Goal: Find specific page/section: Find specific page/section

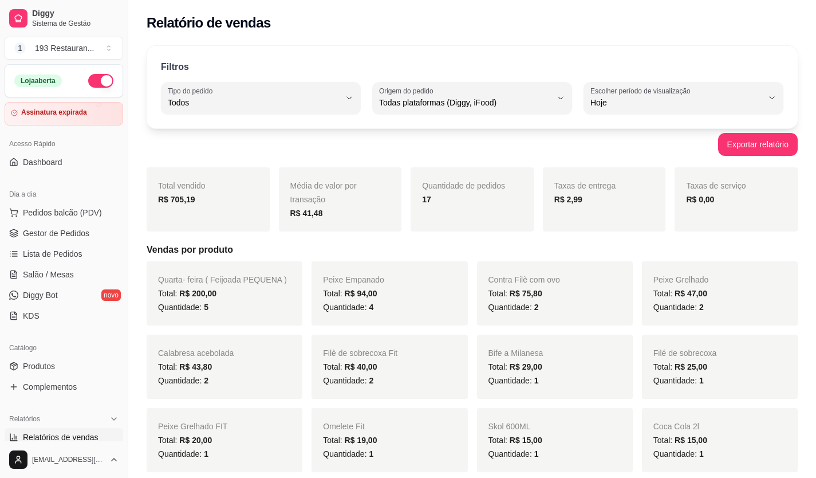
select select "ALL"
select select "0"
click at [54, 195] on div "Dia a dia" at bounding box center [64, 194] width 119 height 18
click at [74, 274] on link "Salão / Mesas" at bounding box center [64, 274] width 119 height 18
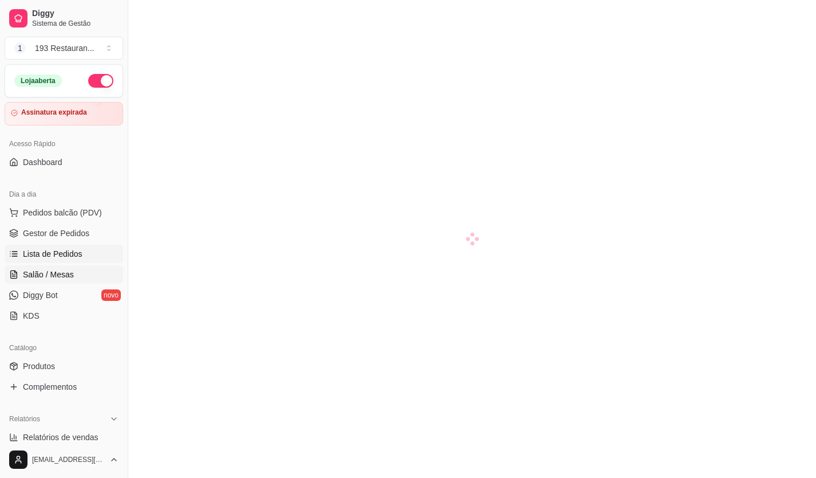
click at [83, 251] on link "Lista de Pedidos" at bounding box center [64, 254] width 119 height 18
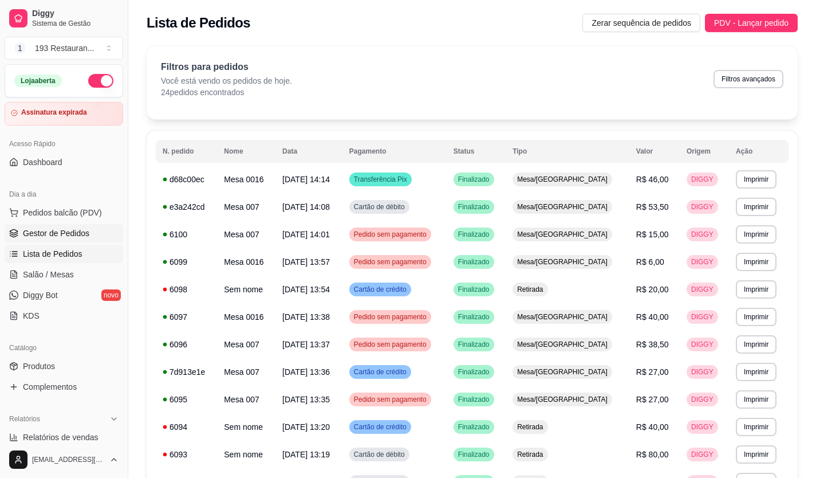
click at [95, 237] on link "Gestor de Pedidos" at bounding box center [64, 233] width 119 height 18
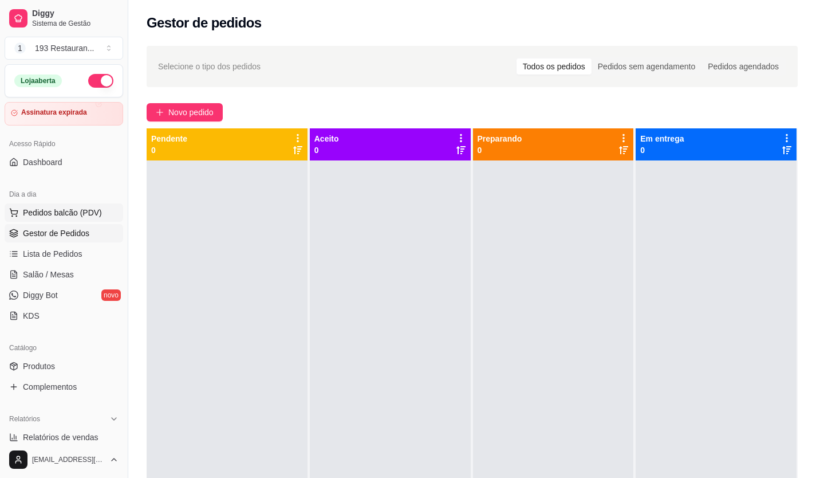
click at [42, 212] on span "Pedidos balcão (PDV)" at bounding box center [62, 212] width 79 height 11
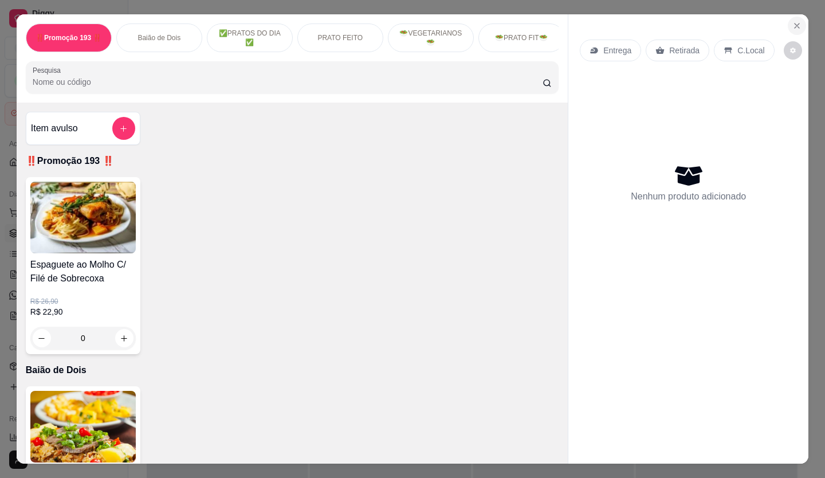
click at [795, 23] on icon "Close" at bounding box center [797, 25] width 5 height 5
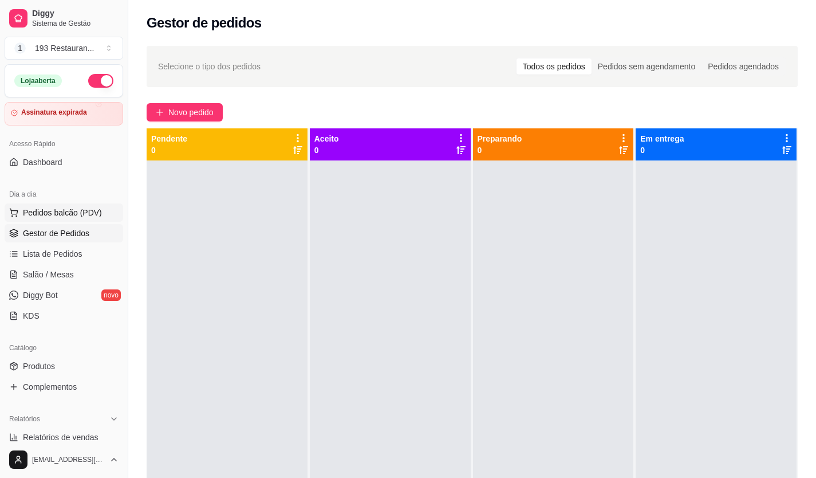
click at [55, 221] on button "Pedidos balcão (PDV)" at bounding box center [64, 212] width 119 height 18
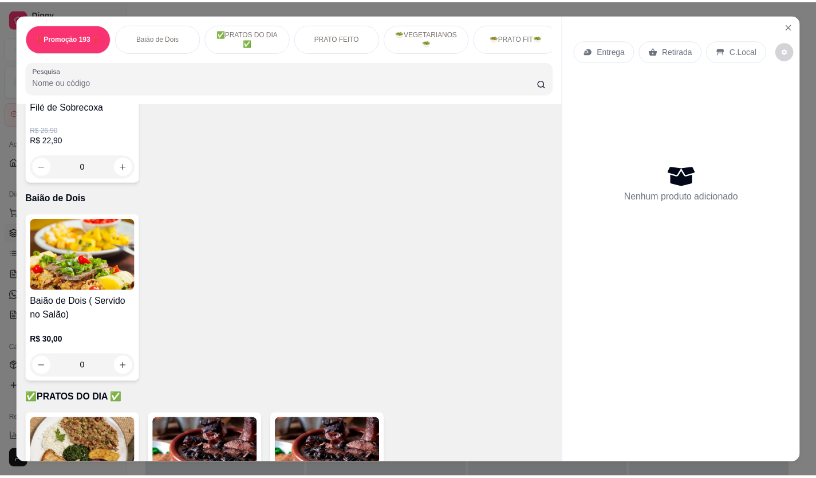
scroll to position [229, 0]
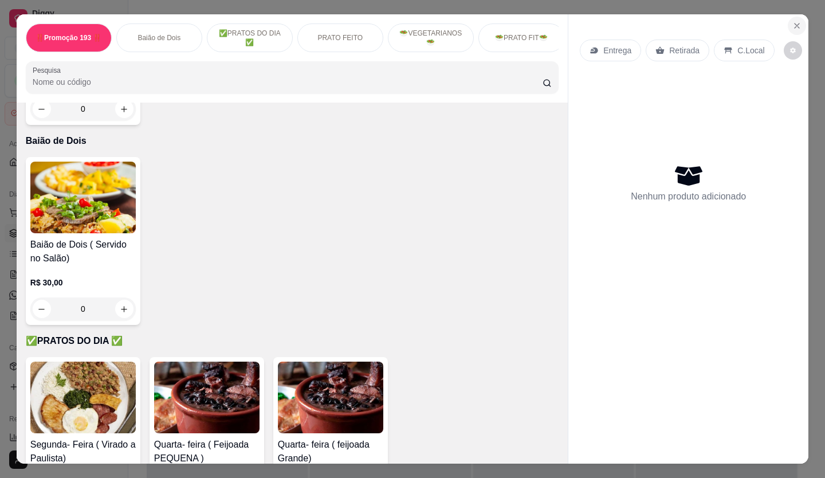
click at [795, 21] on icon "Close" at bounding box center [796, 25] width 9 height 9
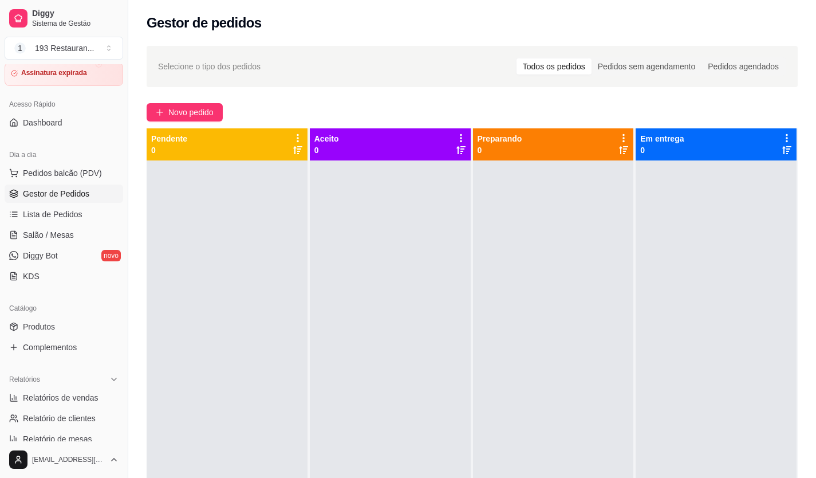
scroll to position [57, 0]
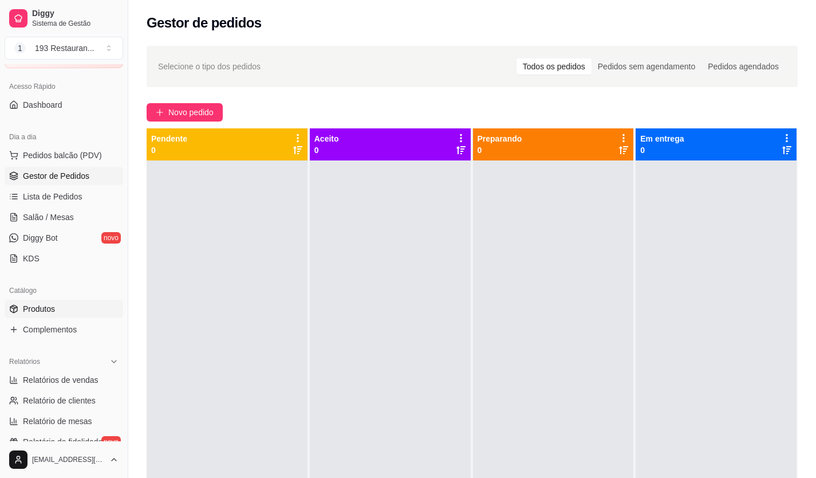
click at [42, 313] on span "Produtos" at bounding box center [39, 308] width 32 height 11
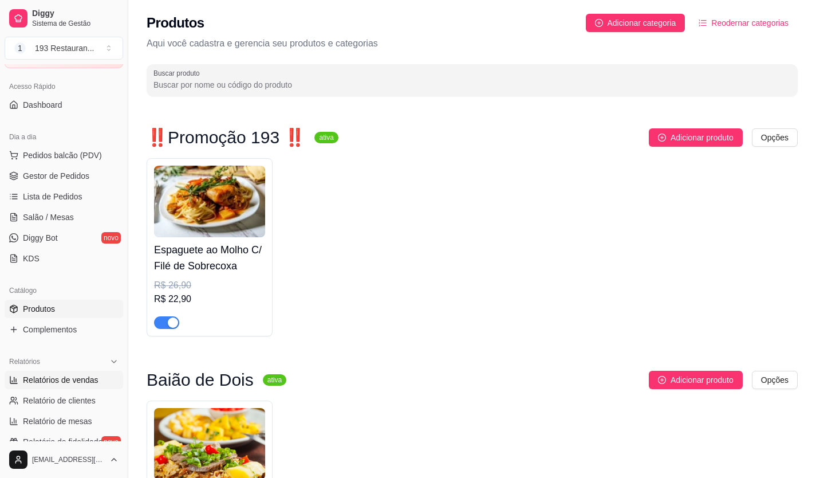
click at [46, 372] on link "Relatórios de vendas" at bounding box center [64, 380] width 119 height 18
select select "ALL"
select select "0"
